Goal: Transaction & Acquisition: Purchase product/service

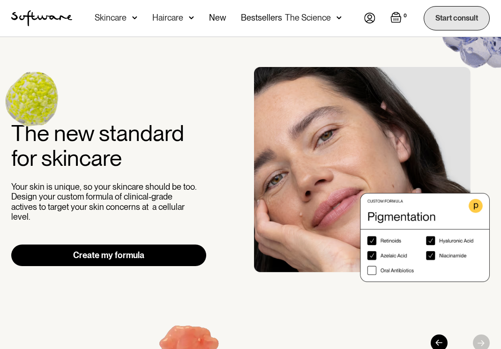
click at [439, 18] on link "Start consult" at bounding box center [457, 18] width 66 height 24
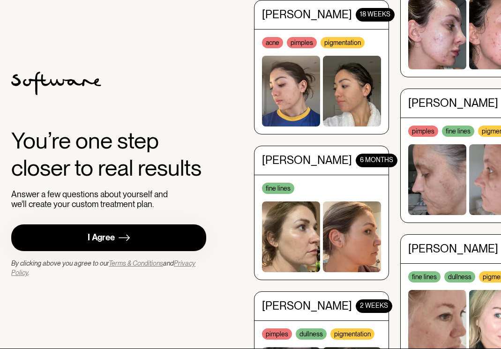
click at [166, 234] on link "I Agree" at bounding box center [108, 238] width 195 height 27
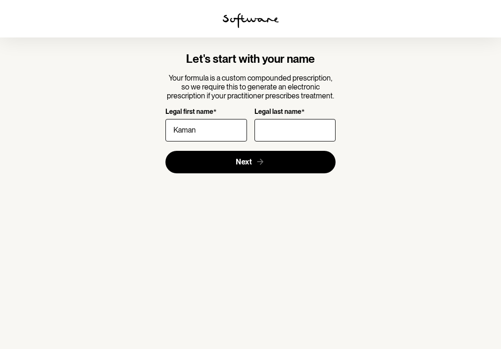
type input "Kamana"
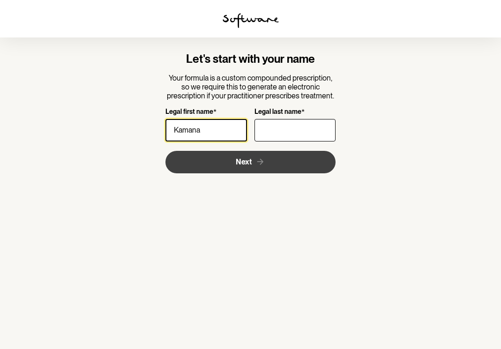
type input "[PERSON_NAME]"
type input "Kamana"
click at [269, 164] on button "Next" at bounding box center [251, 162] width 170 height 23
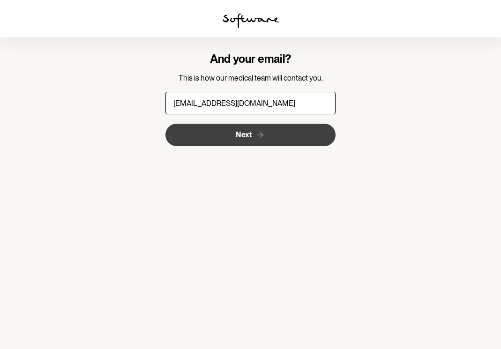
type input "[EMAIL_ADDRESS][DOMAIN_NAME]"
click at [251, 140] on button "Next" at bounding box center [251, 135] width 170 height 23
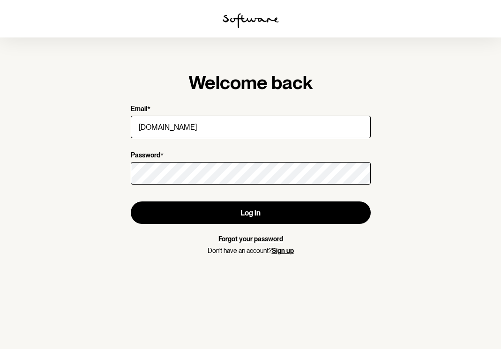
click at [212, 127] on input "shresthakamana20772gmail.com" at bounding box center [251, 127] width 240 height 23
type input "shresthakamana2077gmail.com"
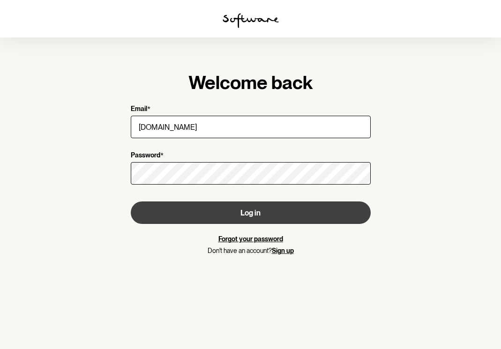
click at [245, 208] on button "Log in" at bounding box center [251, 213] width 240 height 23
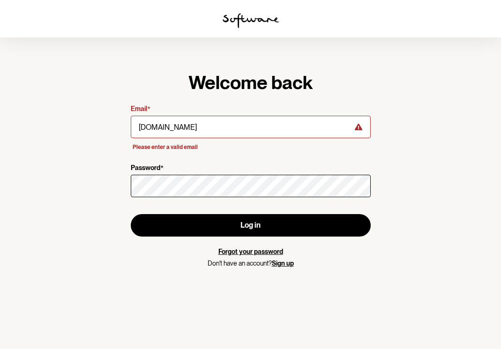
click at [243, 253] on link "Forgot your password" at bounding box center [251, 252] width 65 height 8
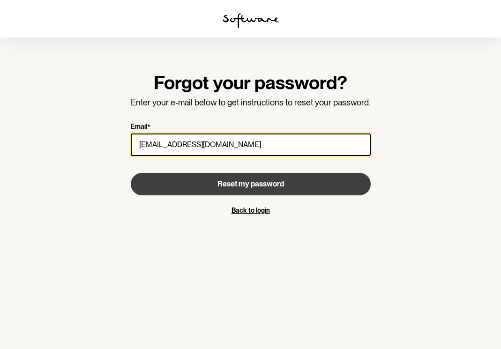
type input "shresthakamana2077@gmail.com"
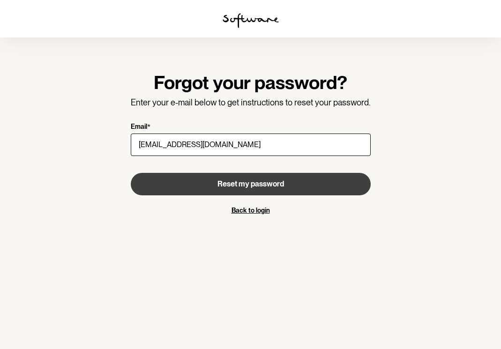
click at [190, 178] on button "Reset my password" at bounding box center [251, 184] width 240 height 23
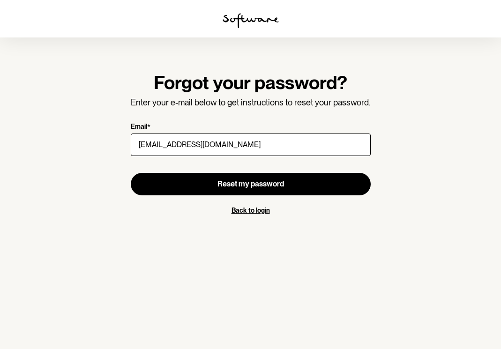
click at [238, 211] on link "Back to login" at bounding box center [251, 211] width 38 height 8
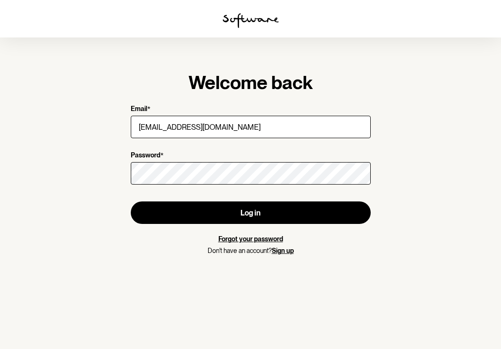
type input "shresthakamana2077@gmail.com"
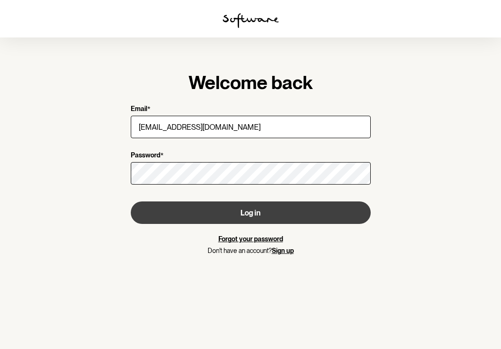
click at [178, 214] on button "Log in" at bounding box center [251, 213] width 240 height 23
click at [174, 211] on button "Log in" at bounding box center [251, 213] width 240 height 23
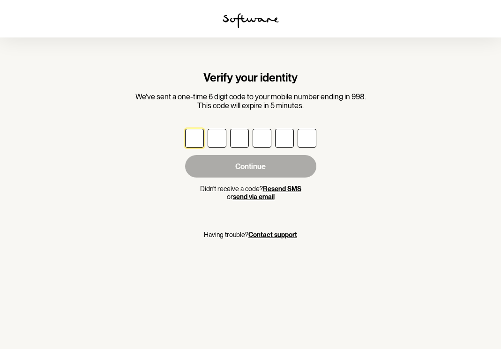
click at [196, 140] on input "text" at bounding box center [194, 138] width 19 height 19
type input "6"
type input "9"
type input "8"
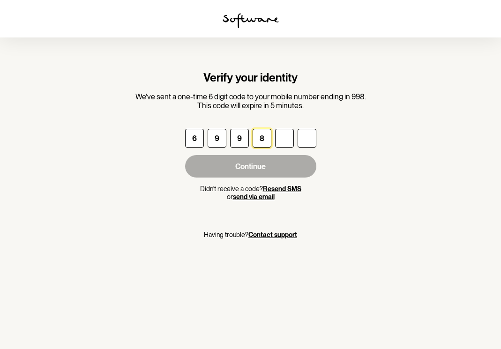
type input "0"
type input "8"
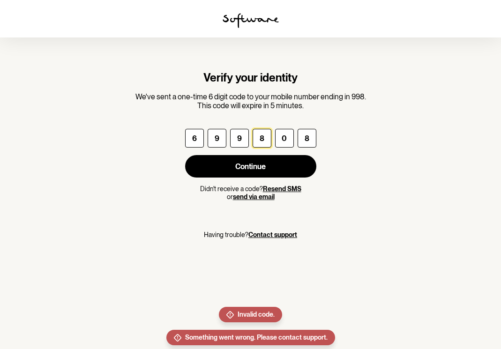
click at [265, 137] on input "8" at bounding box center [262, 138] width 19 height 19
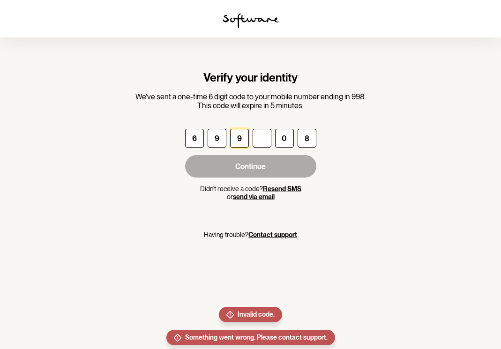
type input "0"
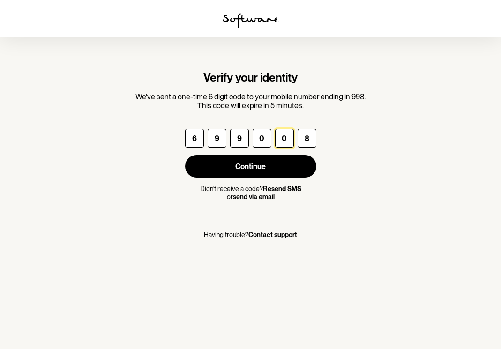
click at [289, 138] on input "0" at bounding box center [284, 138] width 19 height 19
type input "8"
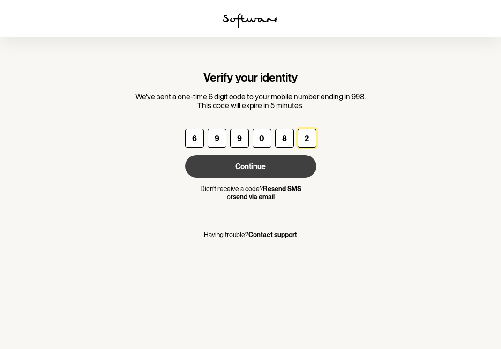
type input "2"
click at [282, 161] on button "Continue" at bounding box center [250, 166] width 131 height 23
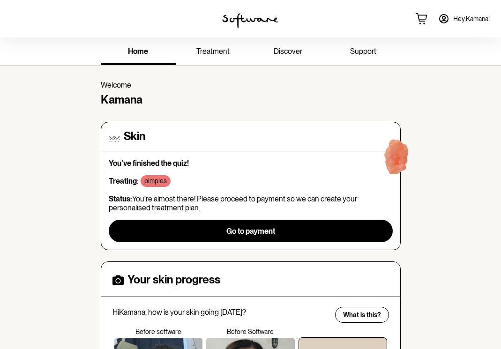
click at [120, 167] on div "You've finished the quiz! Treating: pimples Status: You’re almost there! Please…" at bounding box center [251, 200] width 284 height 83
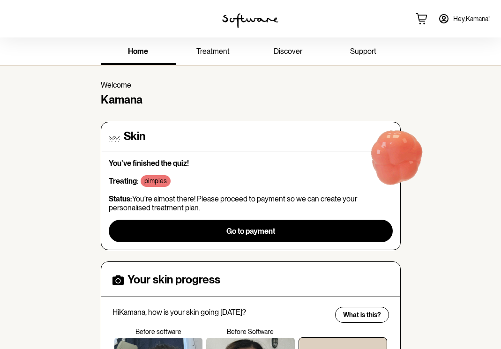
click at [185, 45] on link "treatment" at bounding box center [213, 52] width 75 height 26
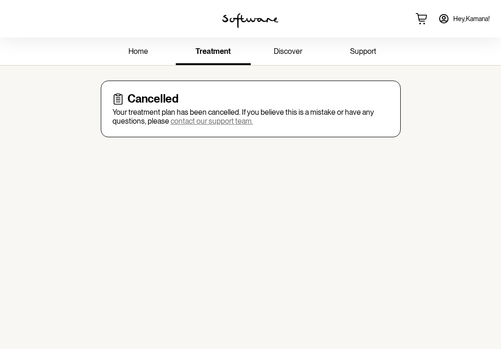
click at [203, 120] on link "contact our support team." at bounding box center [212, 121] width 83 height 9
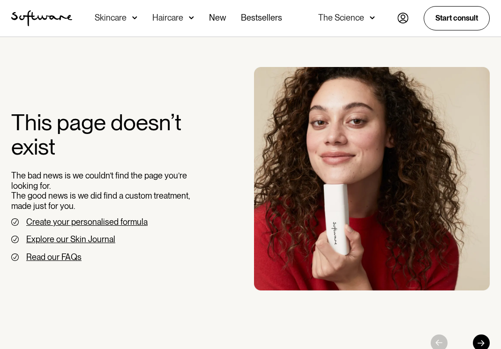
click at [107, 16] on div "Skincare" at bounding box center [111, 17] width 32 height 9
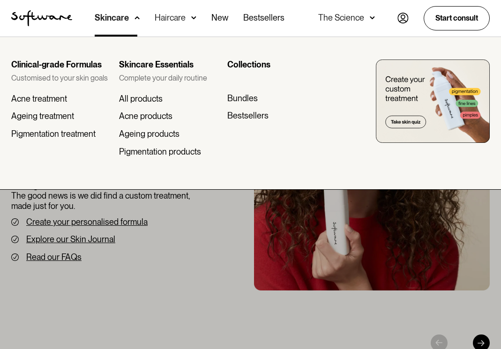
click at [190, 18] on div "Haircare" at bounding box center [176, 18] width 42 height 37
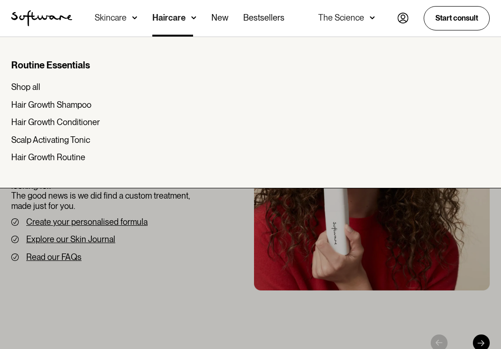
click at [403, 15] on img at bounding box center [403, 18] width 11 height 11
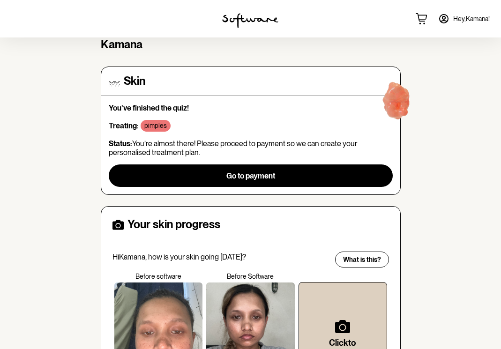
scroll to position [56, 0]
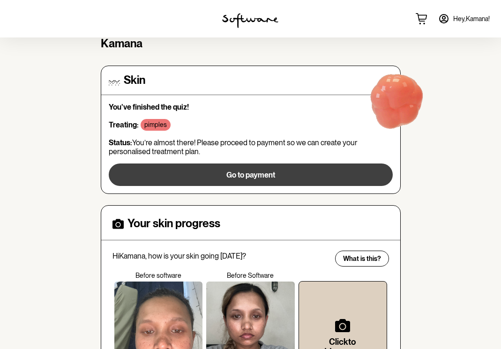
click at [182, 167] on button "Go to payment" at bounding box center [251, 175] width 284 height 23
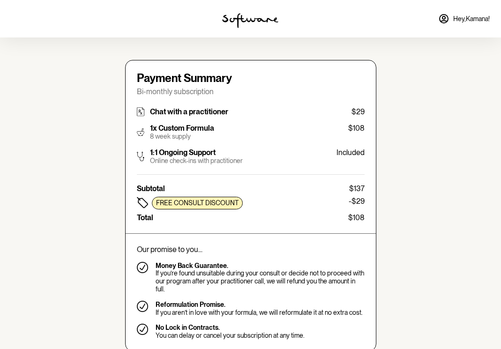
type input "[EMAIL_ADDRESS][DOMAIN_NAME]"
type input "[PHONE_NUMBER]"
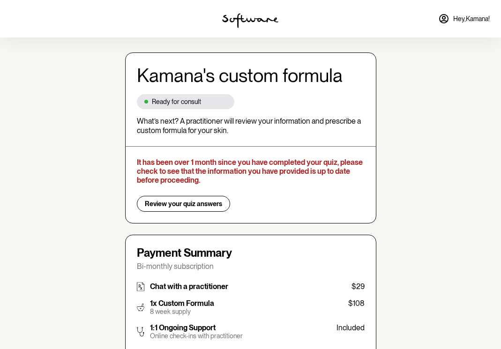
scroll to position [53, 0]
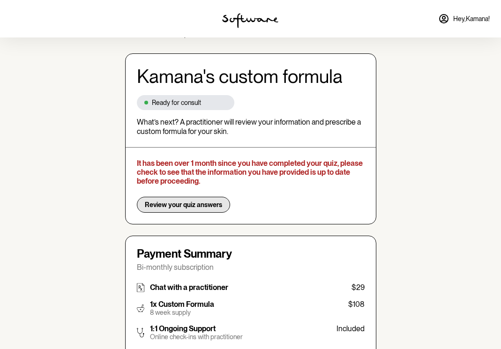
click at [189, 203] on span "Review your quiz answers" at bounding box center [183, 205] width 77 height 8
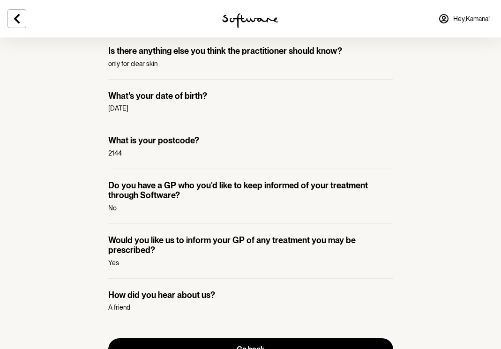
scroll to position [788, 0]
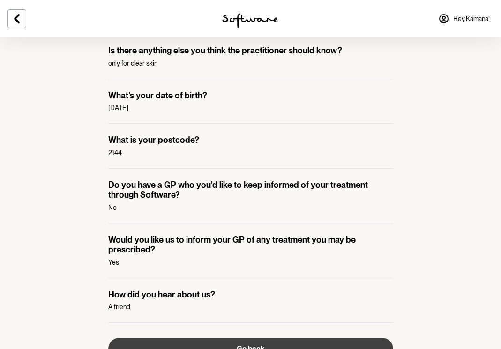
click at [192, 338] on button "Go back" at bounding box center [250, 349] width 285 height 23
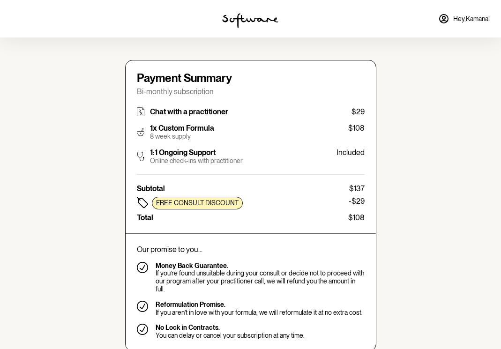
type input "shresthakamana2077@gmail.com"
type input "+61451072998"
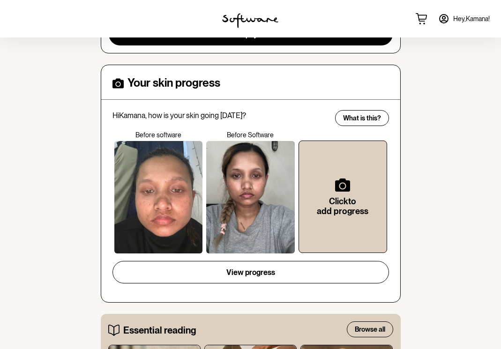
scroll to position [201, 0]
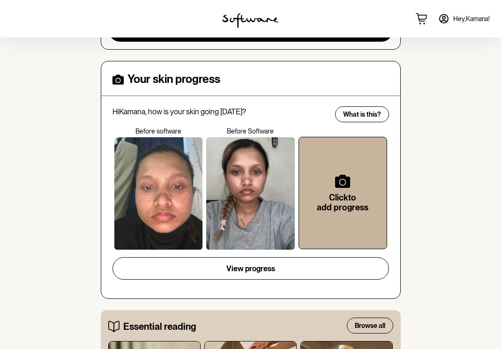
click at [354, 184] on div "Click to add progress" at bounding box center [343, 193] width 58 height 82
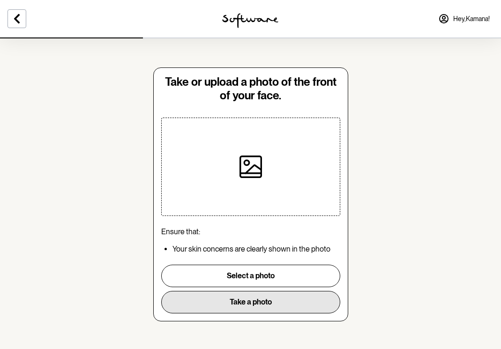
click at [227, 308] on button "Take a photo" at bounding box center [250, 302] width 179 height 23
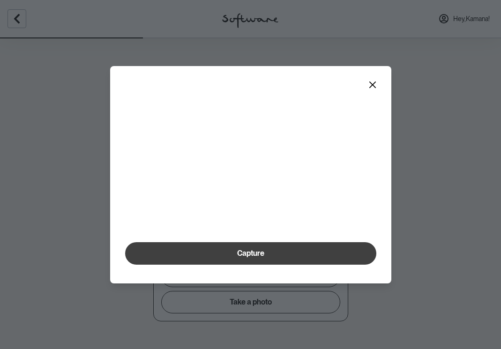
click at [228, 265] on button "Capture" at bounding box center [250, 253] width 251 height 23
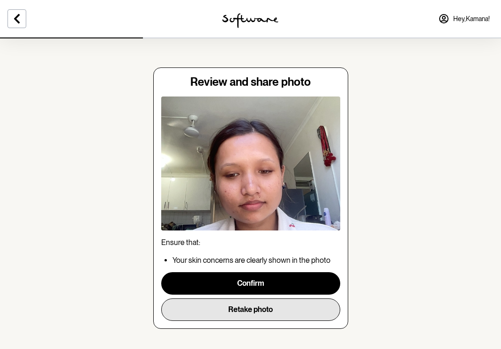
click at [231, 310] on button "Retake photo" at bounding box center [250, 310] width 179 height 23
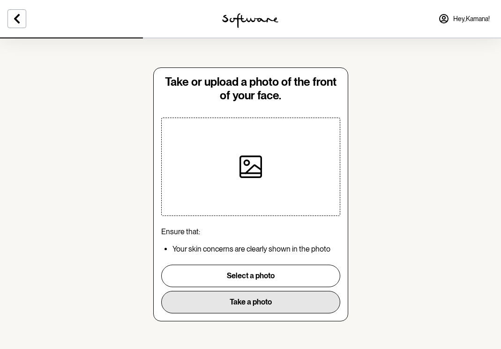
click at [225, 301] on button "Take a photo" at bounding box center [250, 302] width 179 height 23
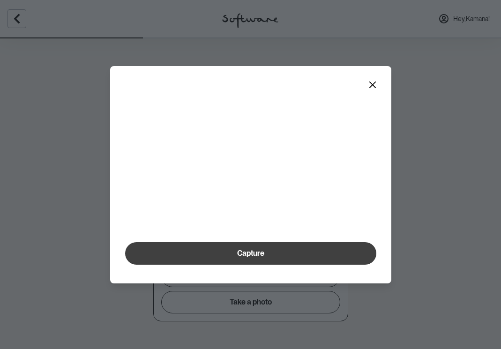
click at [214, 265] on button "Capture" at bounding box center [250, 253] width 251 height 23
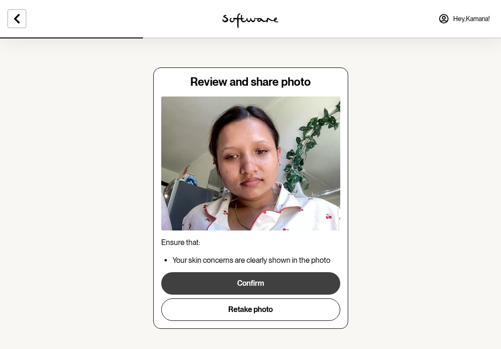
click at [213, 287] on button "Confirm" at bounding box center [250, 284] width 179 height 23
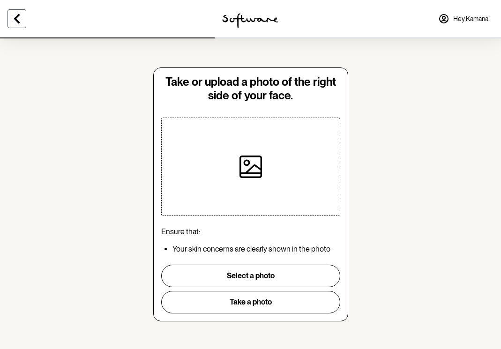
click at [17, 21] on icon at bounding box center [17, 18] width 6 height 9
click at [17, 21] on div at bounding box center [83, 19] width 167 height 38
click at [16, 19] on icon at bounding box center [17, 18] width 6 height 9
click at [16, 19] on div at bounding box center [83, 19] width 167 height 38
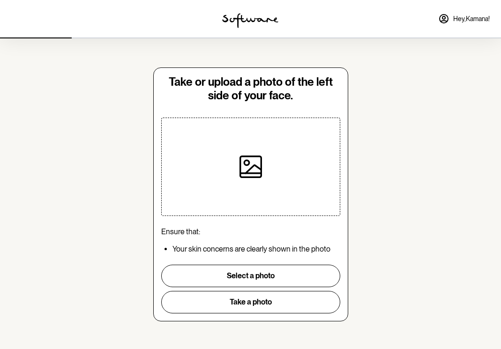
click at [16, 19] on div at bounding box center [83, 19] width 167 height 38
click at [15, 19] on icon at bounding box center [17, 18] width 6 height 9
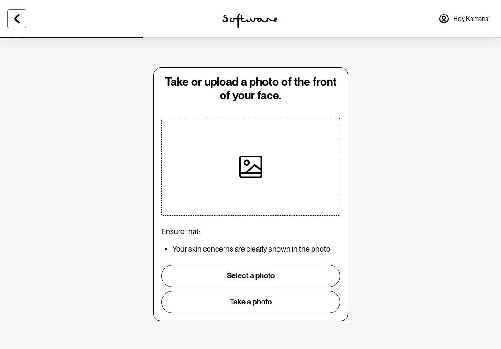
click at [15, 19] on icon at bounding box center [17, 18] width 6 height 9
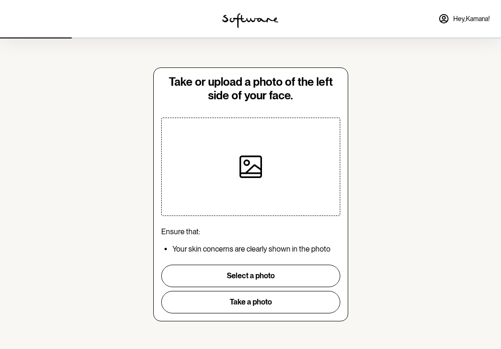
click at [15, 19] on div at bounding box center [83, 19] width 167 height 38
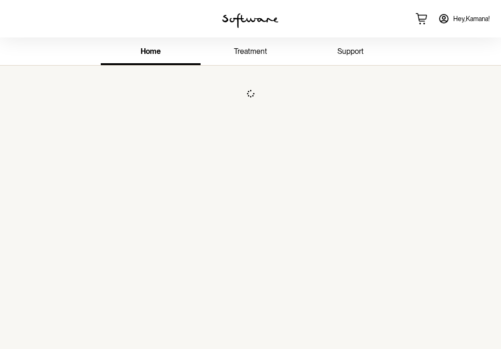
scroll to position [38, 0]
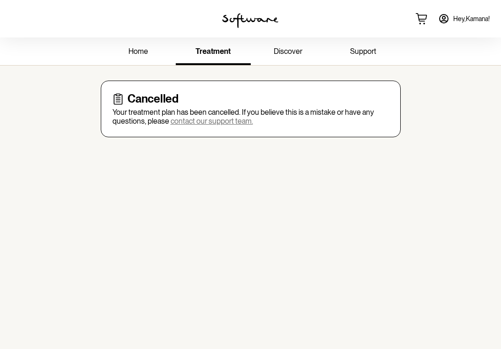
click at [139, 54] on span "home" at bounding box center [139, 51] width 20 height 9
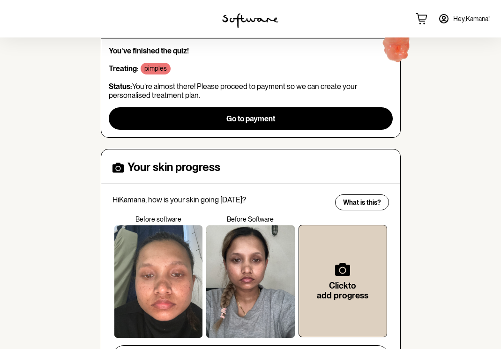
scroll to position [114, 0]
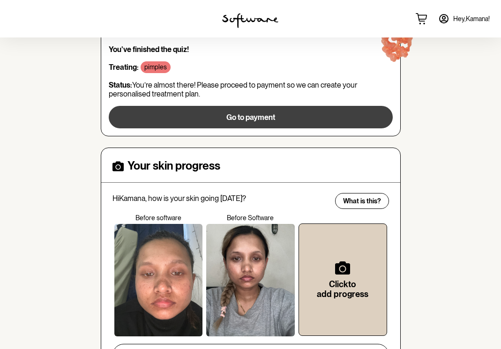
click at [229, 110] on button "Go to payment" at bounding box center [251, 117] width 284 height 23
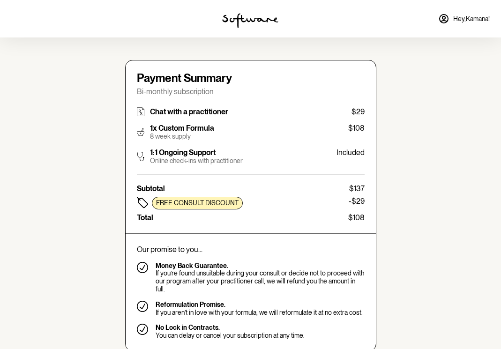
type input "[EMAIL_ADDRESS][DOMAIN_NAME]"
type input "[PHONE_NUMBER]"
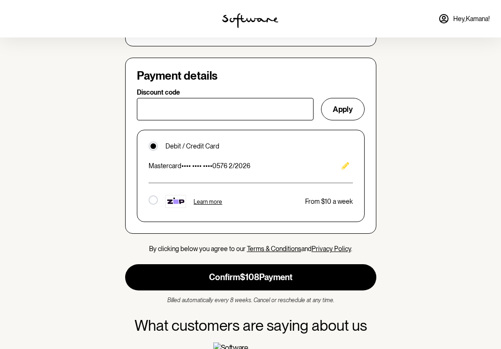
scroll to position [682, 0]
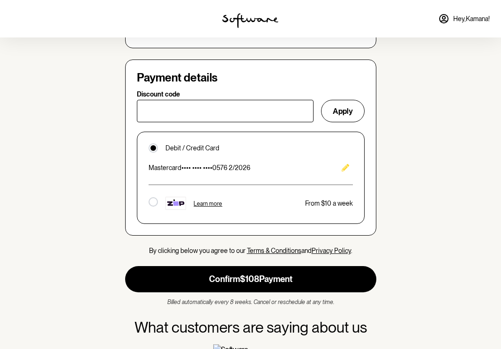
click at [201, 160] on div "mastercard •••• •••• •••• 0576 2/2026" at bounding box center [251, 167] width 204 height 15
click at [155, 145] on div at bounding box center [154, 148] width 6 height 6
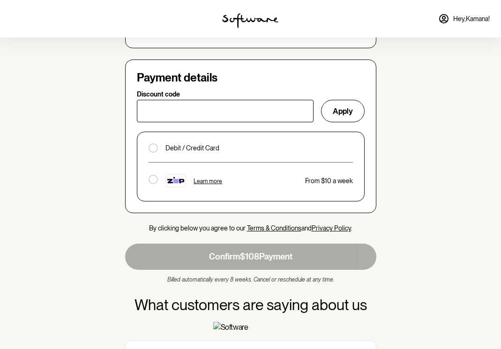
click at [155, 144] on div at bounding box center [153, 148] width 9 height 9
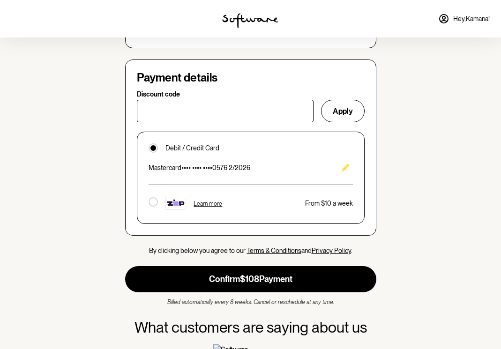
click at [193, 144] on p "Debit / Credit Card" at bounding box center [193, 148] width 54 height 8
click at [446, 18] on icon at bounding box center [444, 18] width 11 height 11
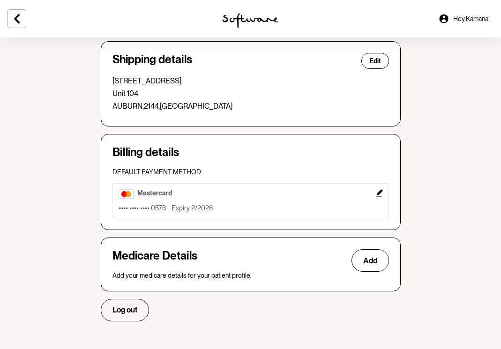
scroll to position [258, 0]
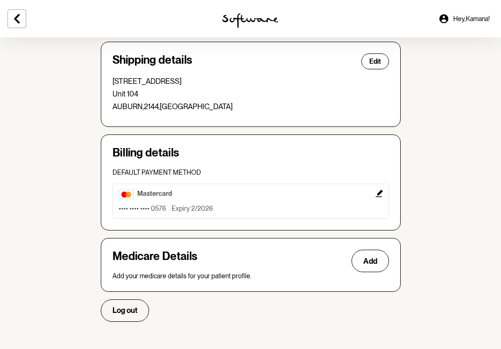
click at [381, 190] on icon "Edit" at bounding box center [379, 193] width 7 height 7
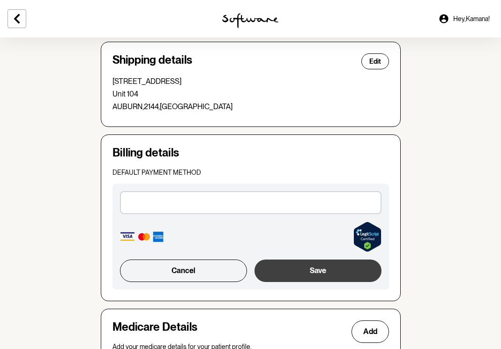
click at [288, 263] on button "Save" at bounding box center [318, 271] width 127 height 23
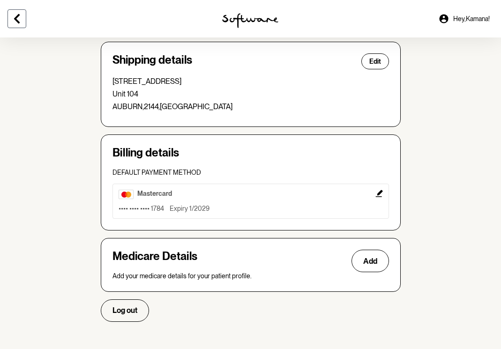
click at [12, 16] on icon at bounding box center [16, 18] width 11 height 11
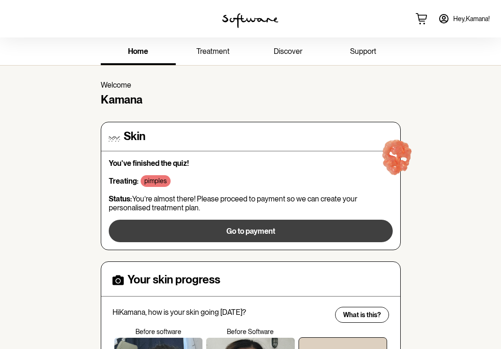
click at [242, 228] on span "Go to payment" at bounding box center [251, 231] width 49 height 9
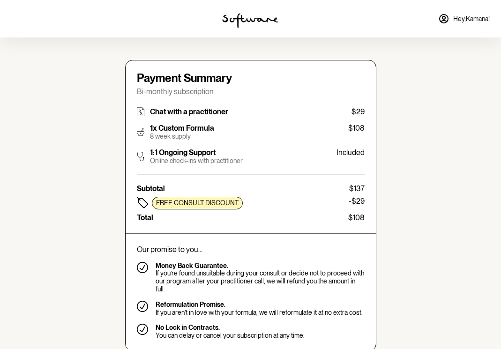
type input "shresthakamana2077@gmail.com"
type input "+61451072998"
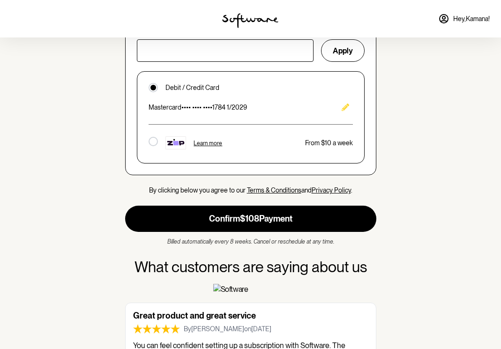
scroll to position [743, 0]
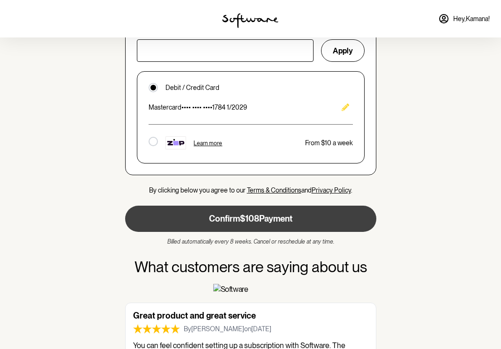
click at [242, 206] on button "Confirm $108 Payment" at bounding box center [250, 219] width 251 height 26
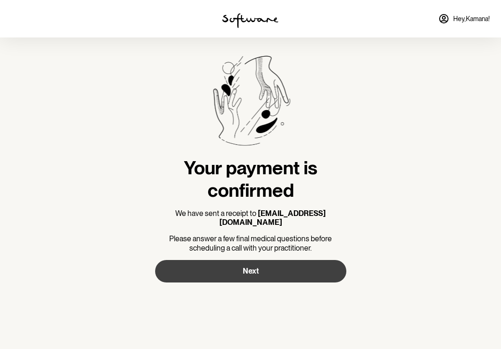
click at [235, 266] on button "Next" at bounding box center [250, 271] width 191 height 23
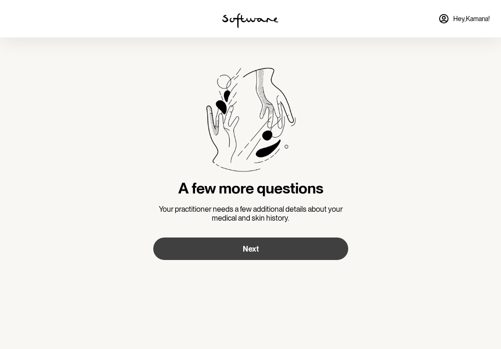
click at [231, 247] on button "Next" at bounding box center [250, 249] width 195 height 23
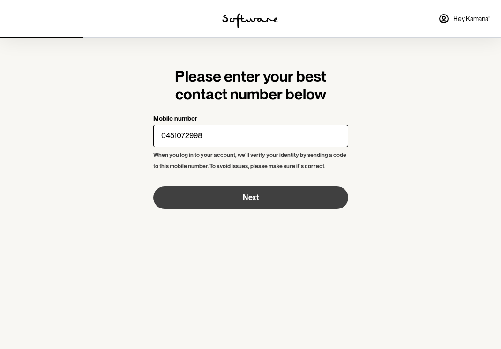
type input "0451072998"
click at [236, 199] on button "Next" at bounding box center [250, 198] width 195 height 23
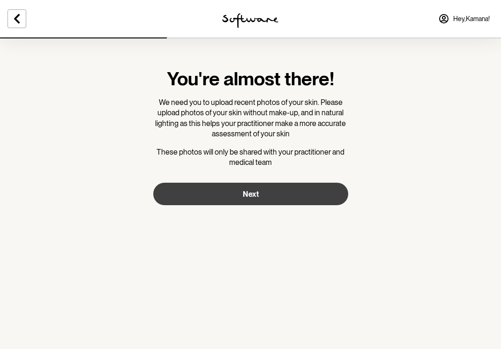
click at [236, 187] on button "Next" at bounding box center [250, 194] width 195 height 23
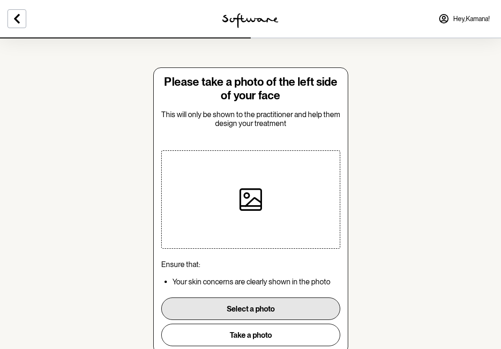
click at [256, 304] on button "Select a photo" at bounding box center [250, 309] width 179 height 23
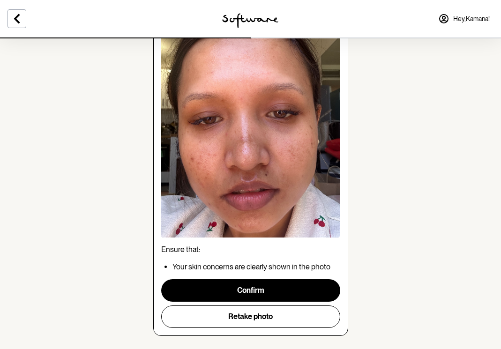
scroll to position [96, 0]
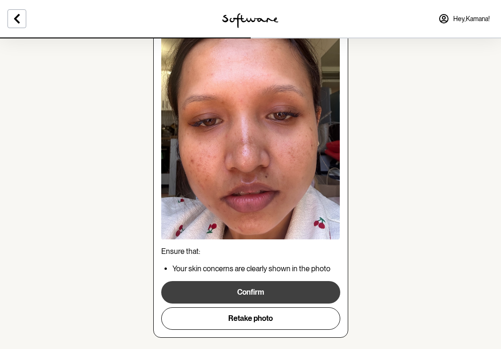
click at [298, 289] on button "Confirm" at bounding box center [250, 292] width 179 height 23
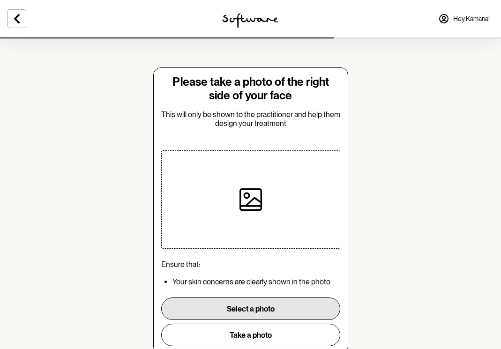
click at [208, 306] on button "Select a photo" at bounding box center [250, 309] width 179 height 23
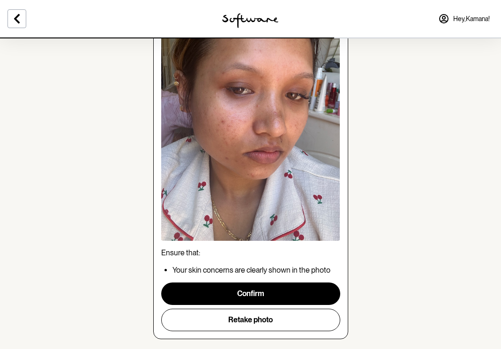
scroll to position [96, 0]
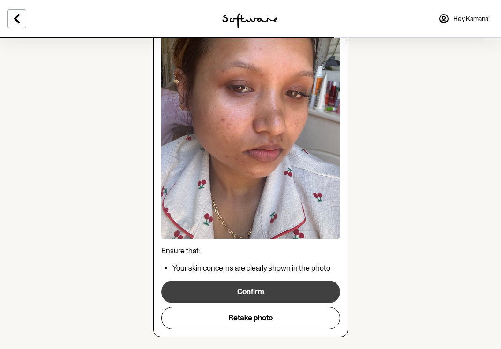
click at [271, 287] on button "Confirm" at bounding box center [250, 292] width 179 height 23
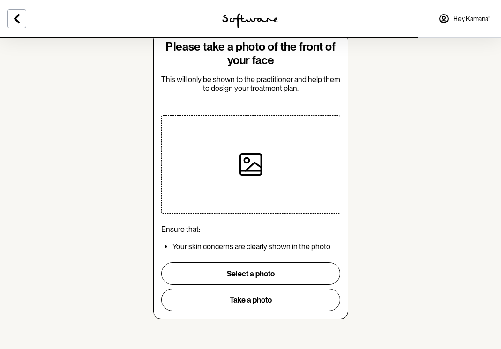
scroll to position [36, 0]
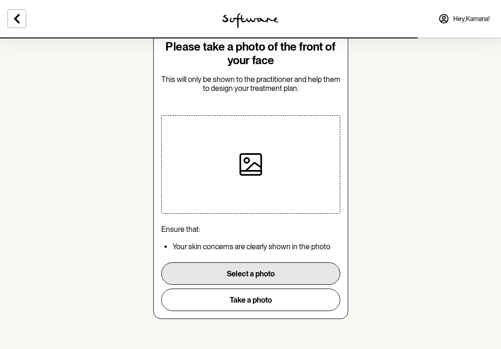
click at [262, 277] on button "Select a photo" at bounding box center [250, 274] width 179 height 23
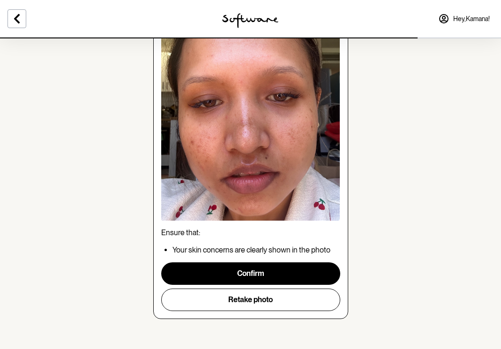
scroll to position [115, 0]
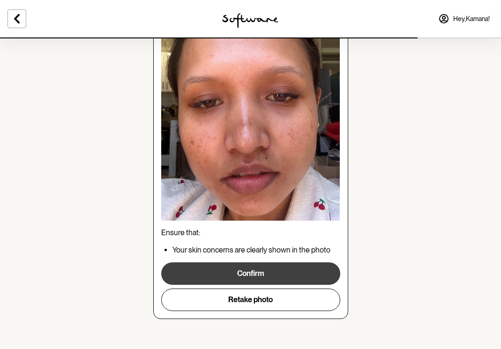
click at [259, 269] on button "Confirm" at bounding box center [250, 274] width 179 height 23
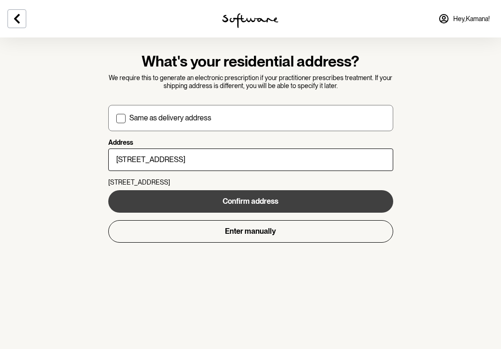
click at [187, 192] on button "Confirm address" at bounding box center [250, 201] width 285 height 23
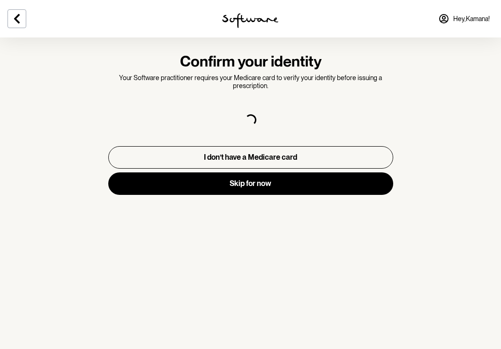
select select "F"
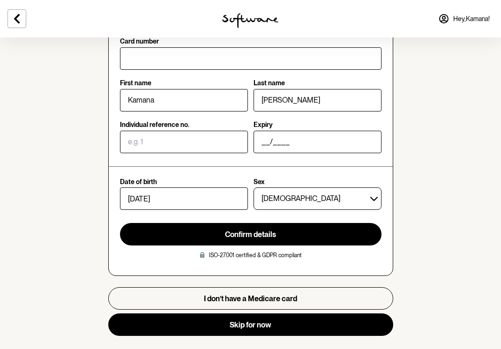
scroll to position [209, 0]
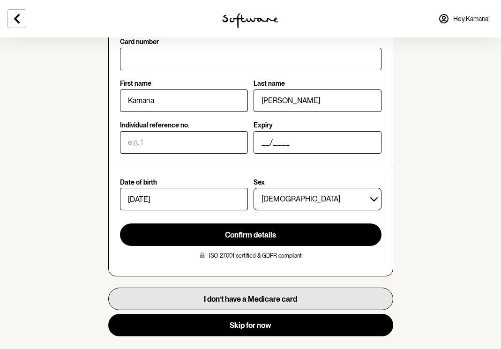
click at [194, 298] on button "I don’t have a Medicare card" at bounding box center [250, 299] width 285 height 23
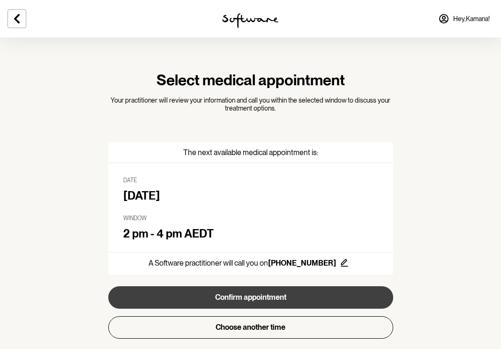
click at [194, 298] on button "Confirm appointment" at bounding box center [250, 298] width 285 height 23
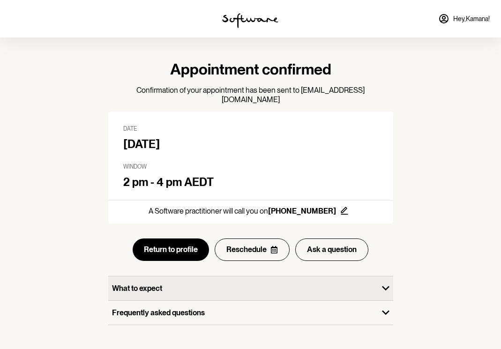
scroll to position [10, 0]
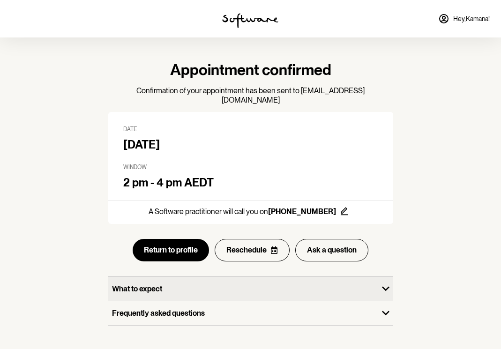
click at [174, 285] on p "What to expect" at bounding box center [243, 289] width 263 height 9
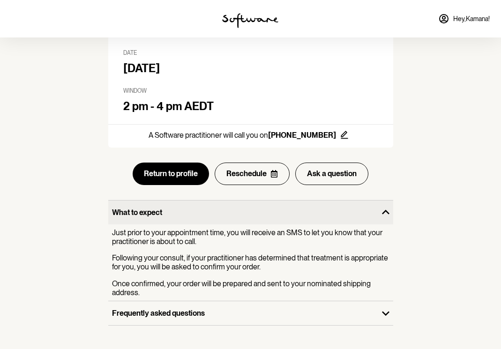
scroll to position [86, 0]
